Goal: Check status: Check status

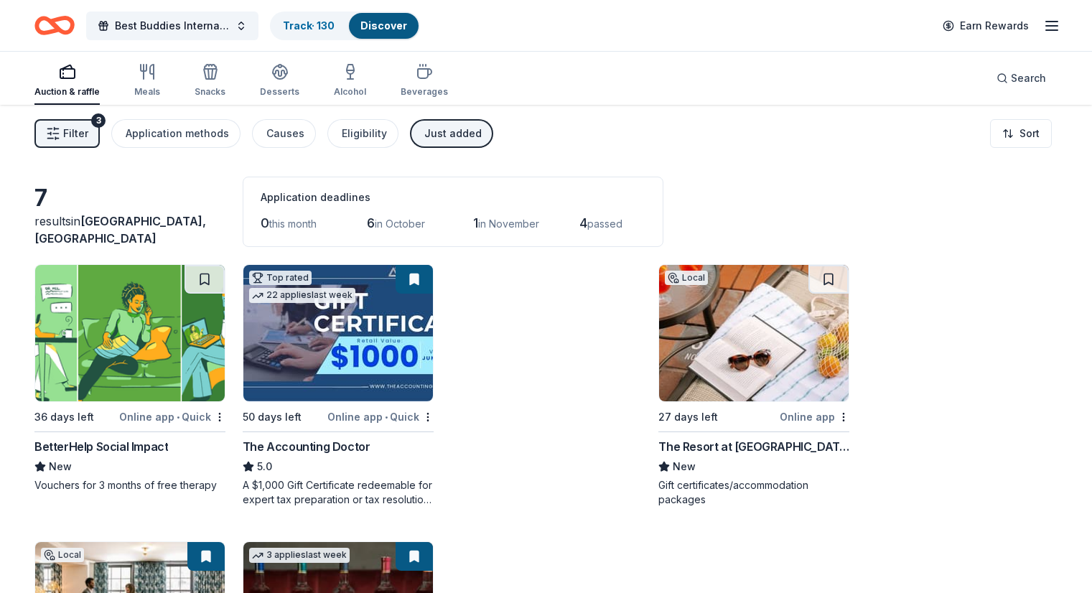
scroll to position [83, 0]
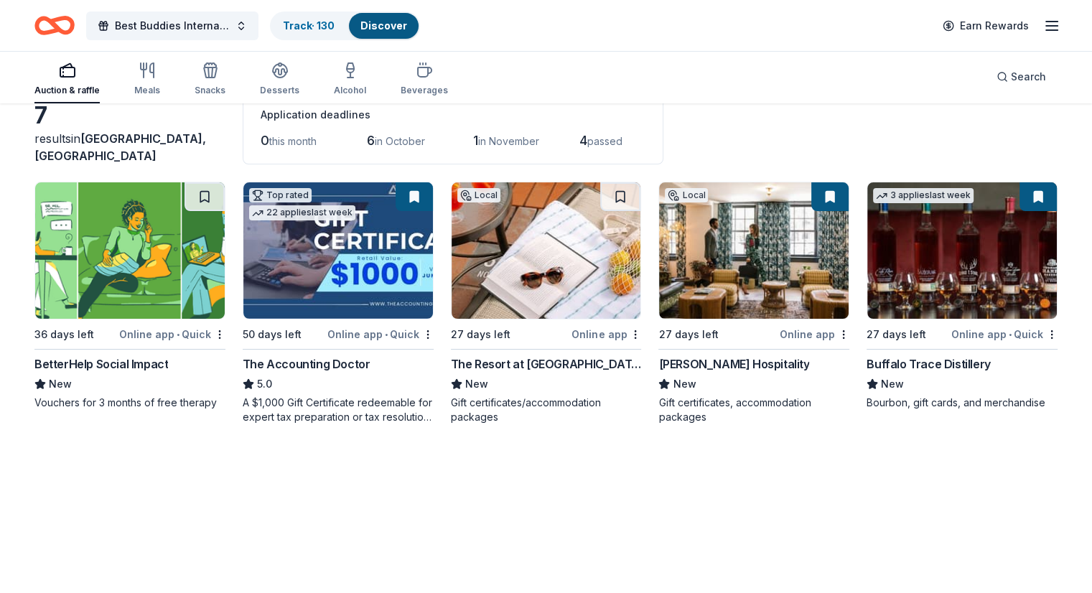
click at [75, 16] on icon "Home" at bounding box center [54, 26] width 40 height 34
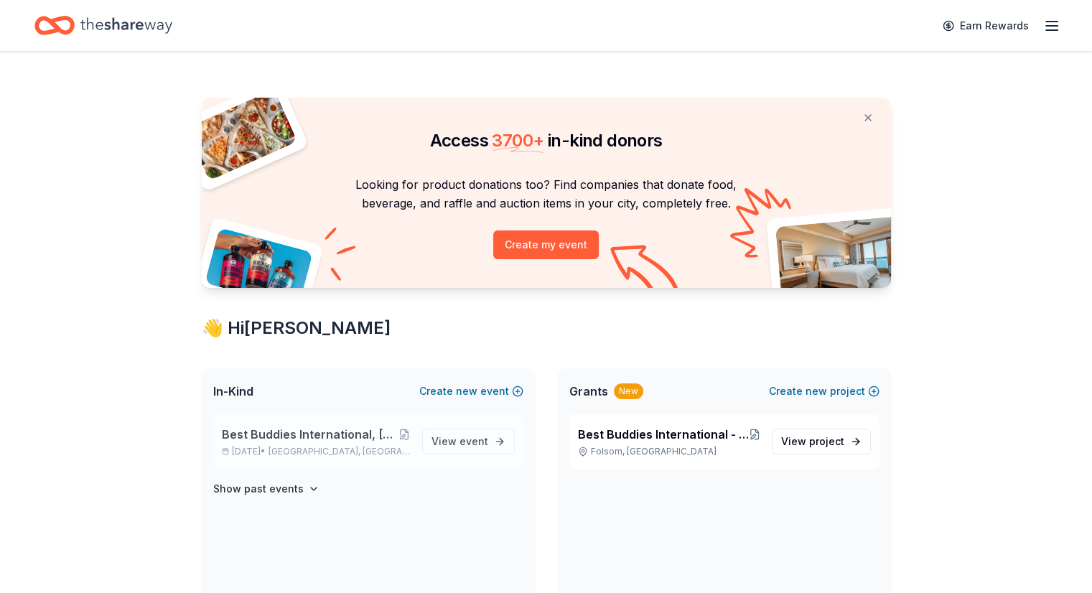
click at [269, 440] on span "Best Buddies International, [GEOGRAPHIC_DATA], Champion of the Year Gala" at bounding box center [310, 434] width 177 height 17
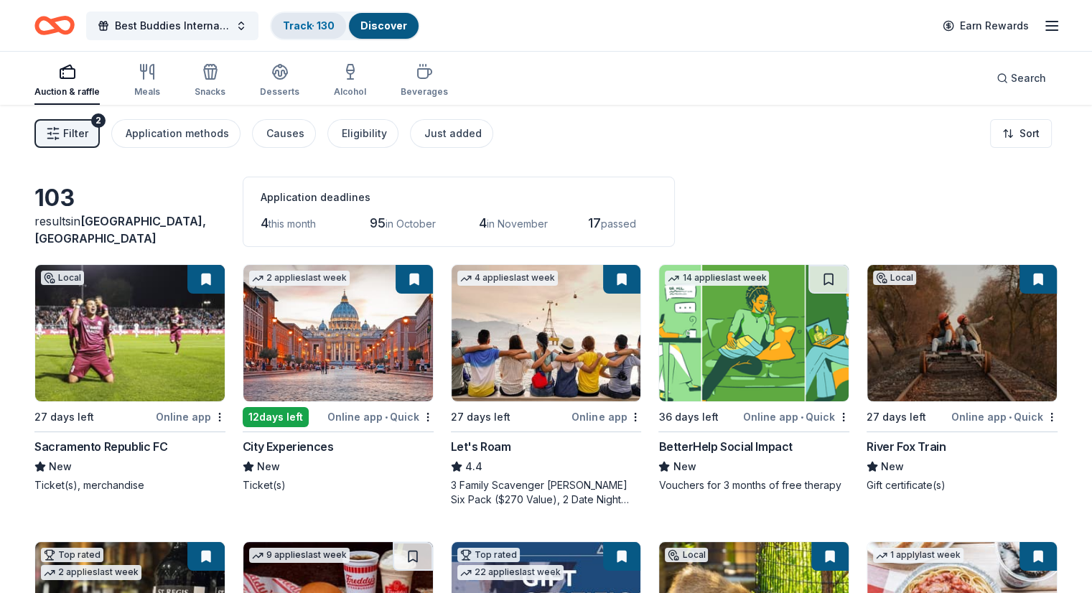
click at [316, 20] on link "Track · 130" at bounding box center [309, 25] width 52 height 12
